Goal: Transaction & Acquisition: Purchase product/service

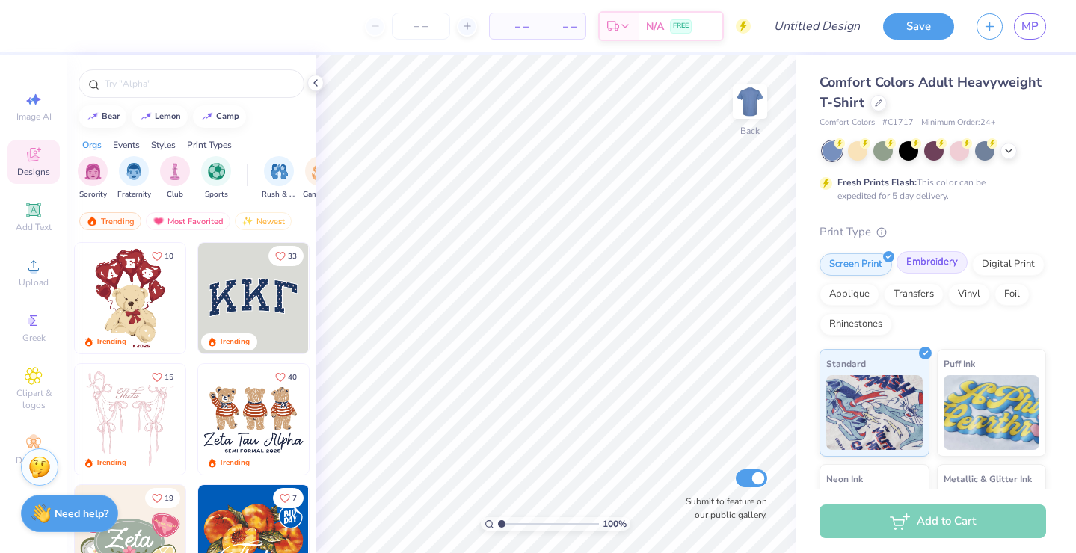
click at [938, 268] on div "Embroidery" at bounding box center [931, 262] width 71 height 22
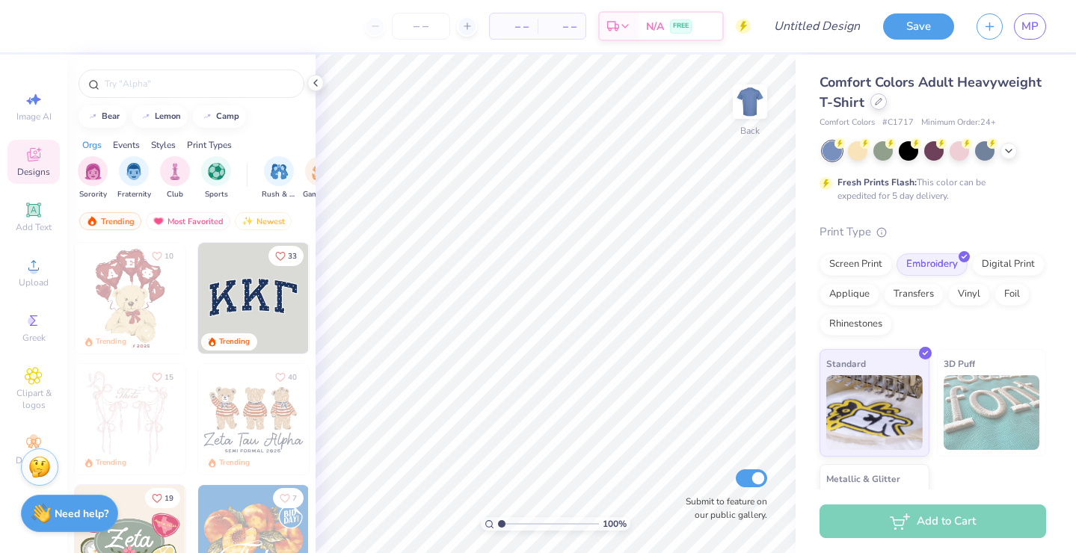
click at [873, 101] on div at bounding box center [878, 101] width 16 height 16
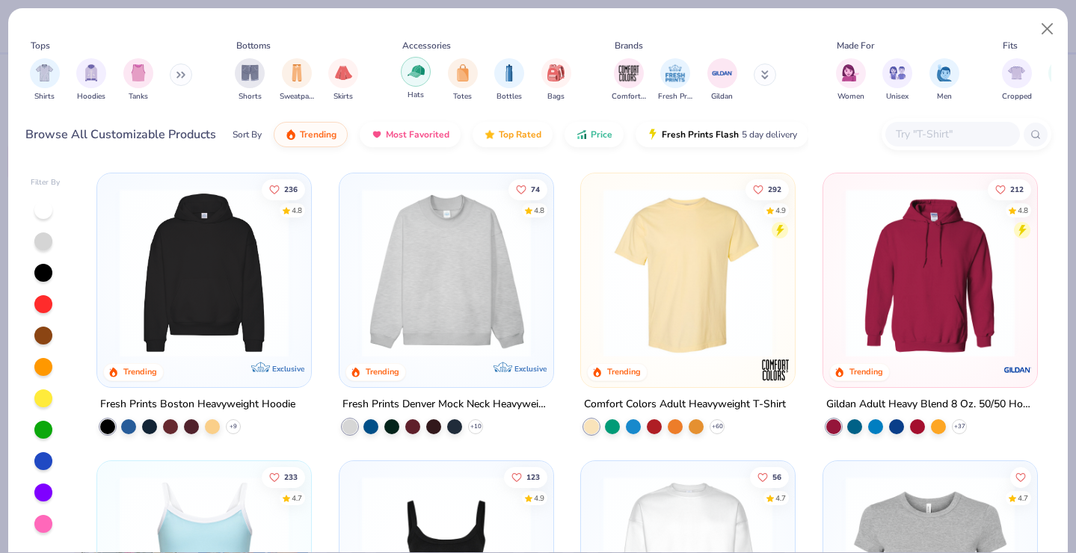
click at [421, 81] on div "filter for Hats" at bounding box center [416, 72] width 30 height 30
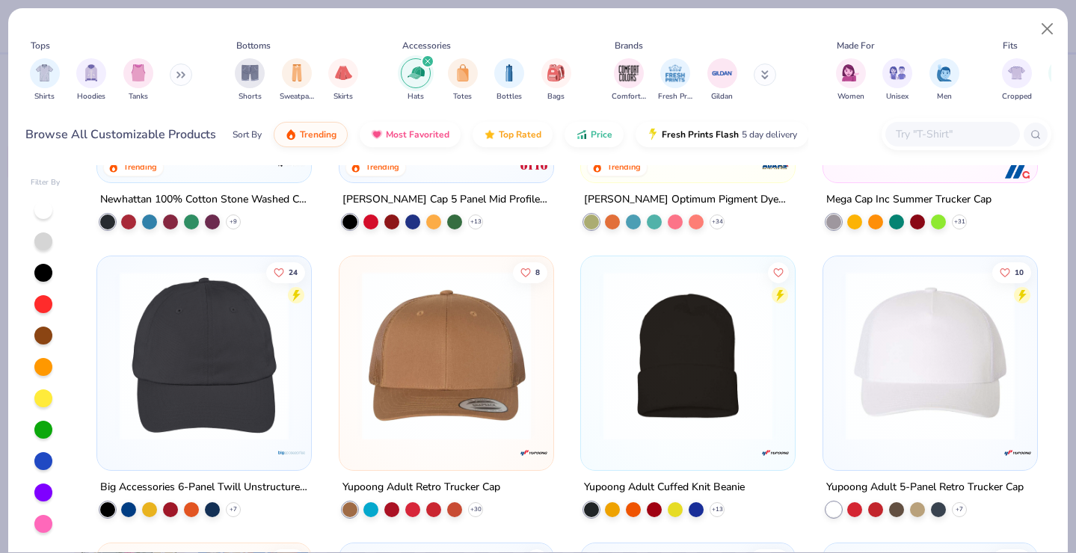
scroll to position [207, 0]
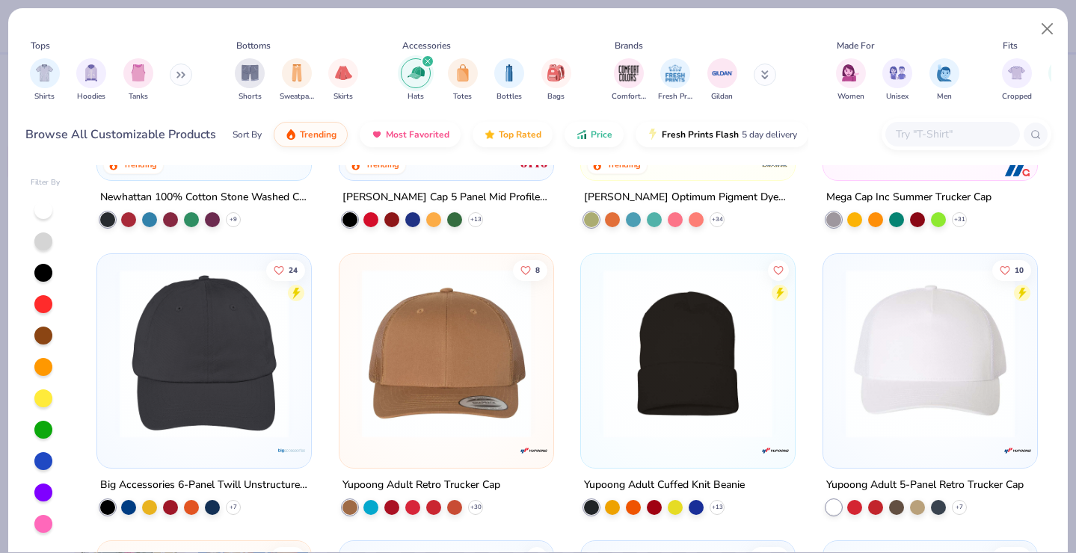
click at [244, 403] on img at bounding box center [204, 352] width 184 height 169
